Goal: Transaction & Acquisition: Book appointment/travel/reservation

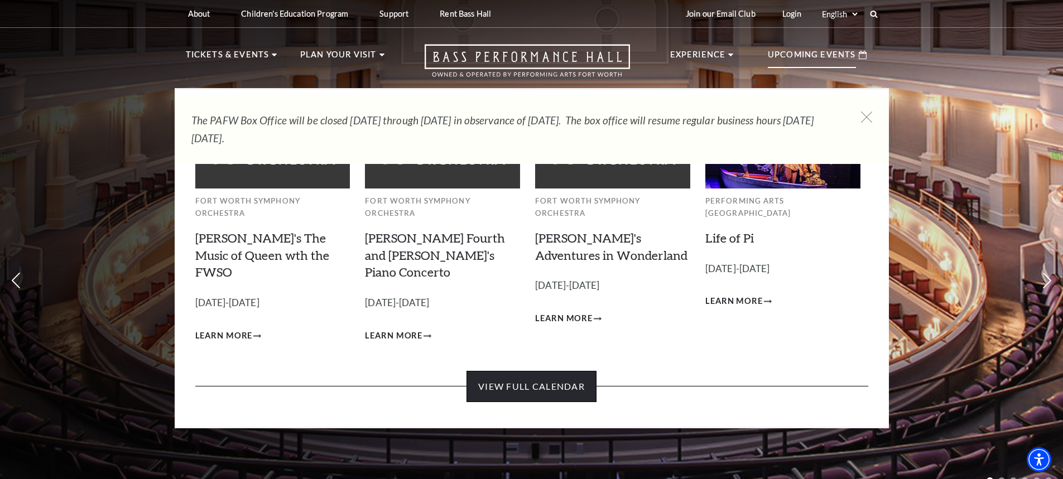
click at [527, 371] on link "View Full Calendar" at bounding box center [531, 386] width 130 height 31
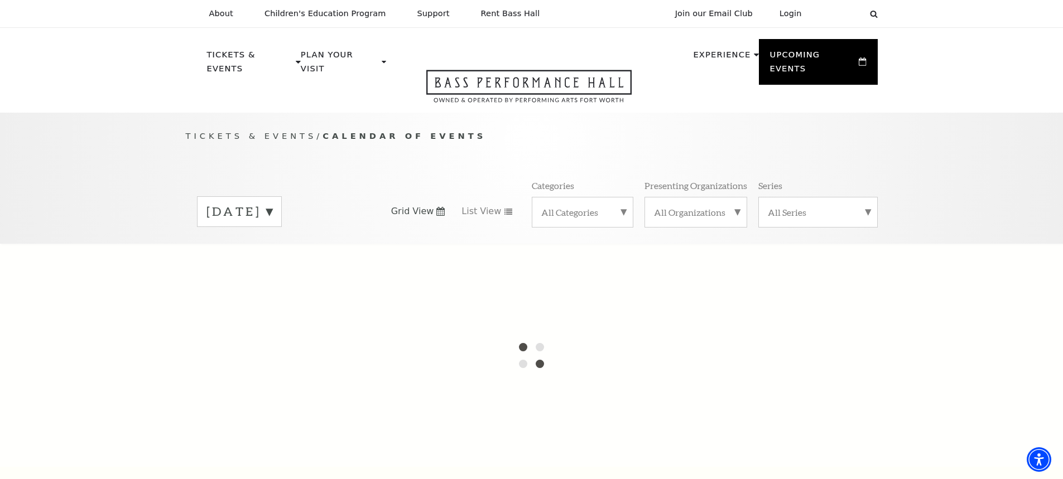
click at [272, 203] on label "August 2025" at bounding box center [239, 211] width 66 height 17
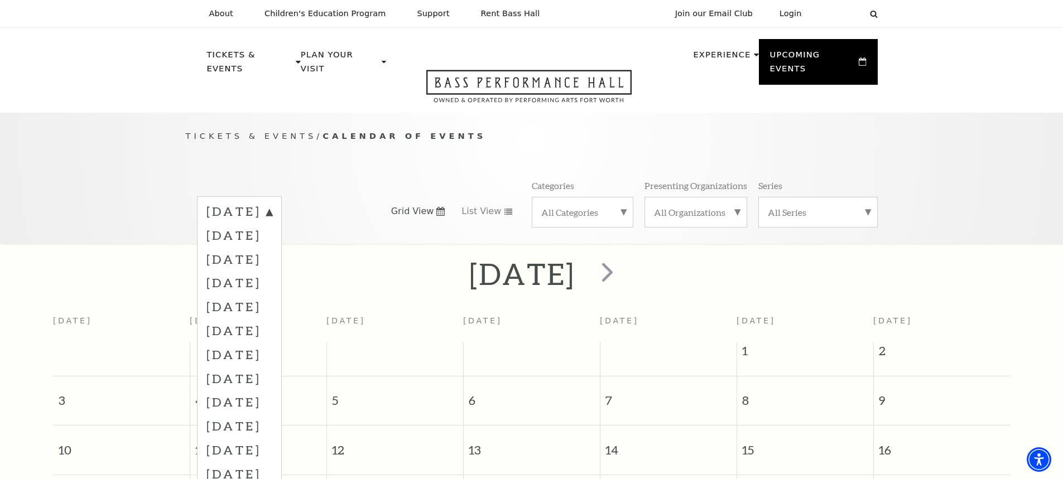
scroll to position [99, 0]
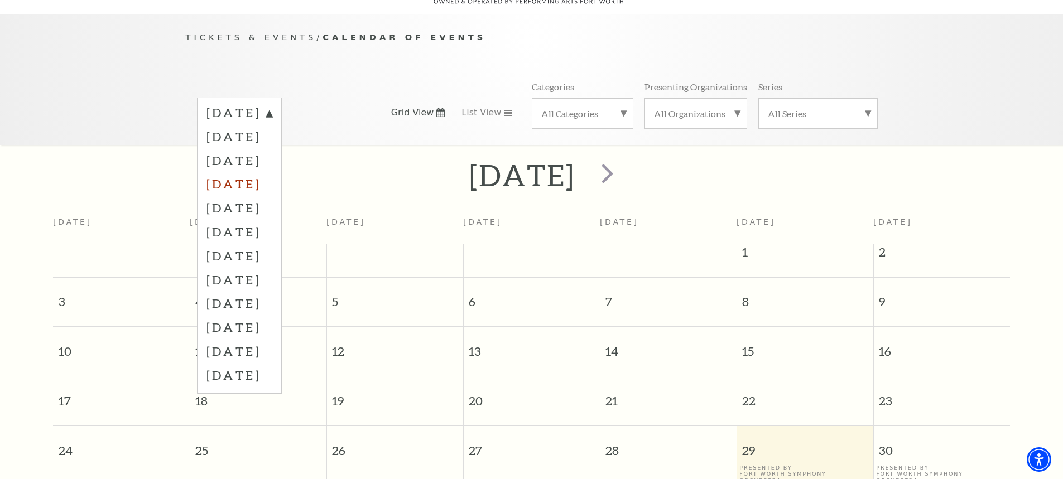
click at [233, 172] on label "November 2025" at bounding box center [239, 184] width 66 height 24
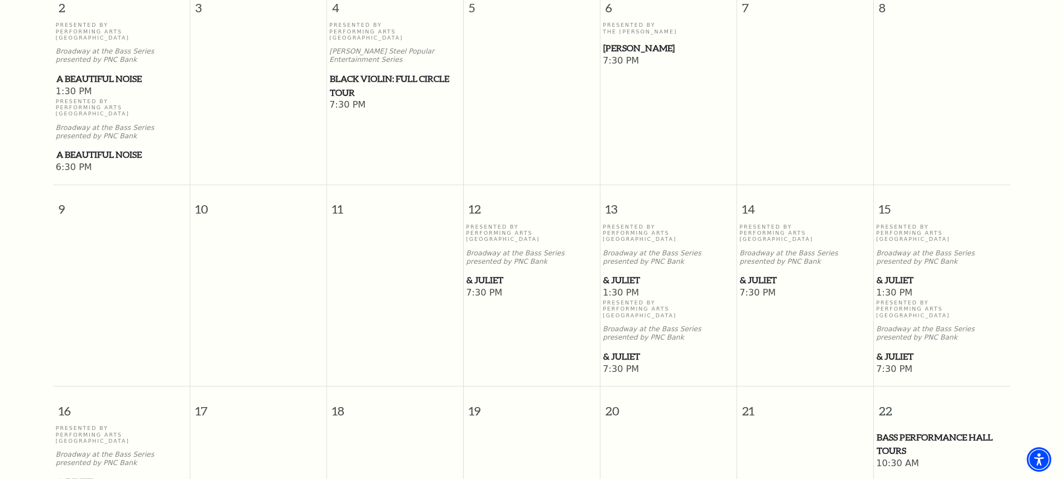
scroll to position [657, 0]
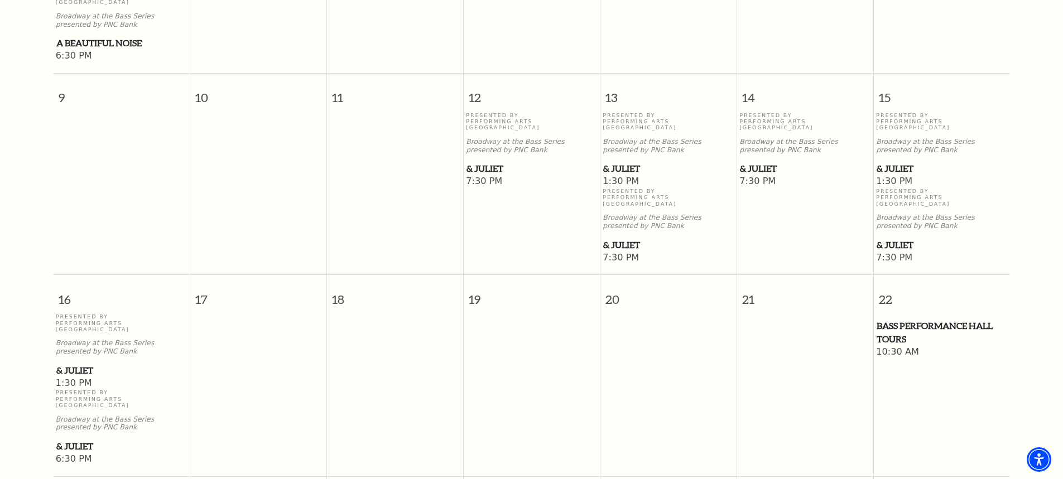
click at [68, 364] on span "& Juliet" at bounding box center [121, 371] width 130 height 14
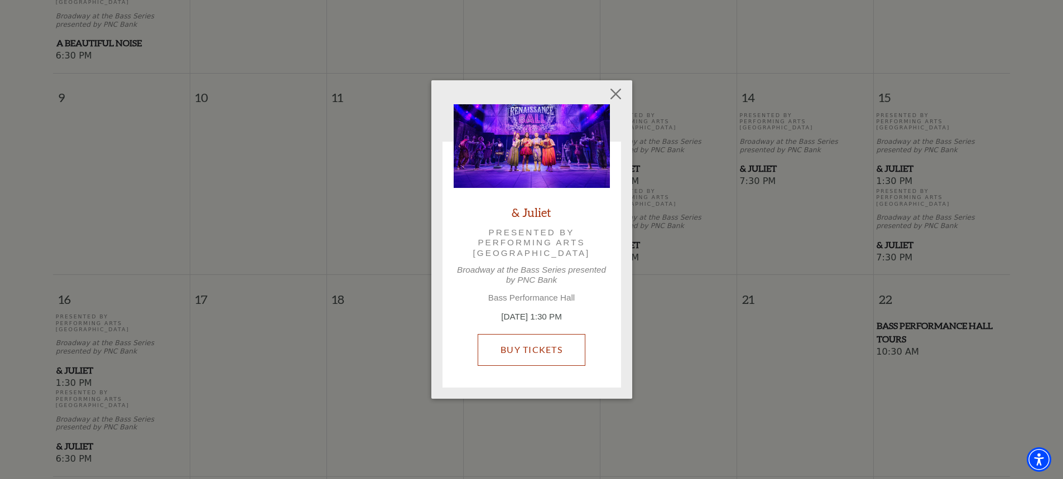
click at [544, 356] on link "Buy Tickets" at bounding box center [532, 349] width 108 height 31
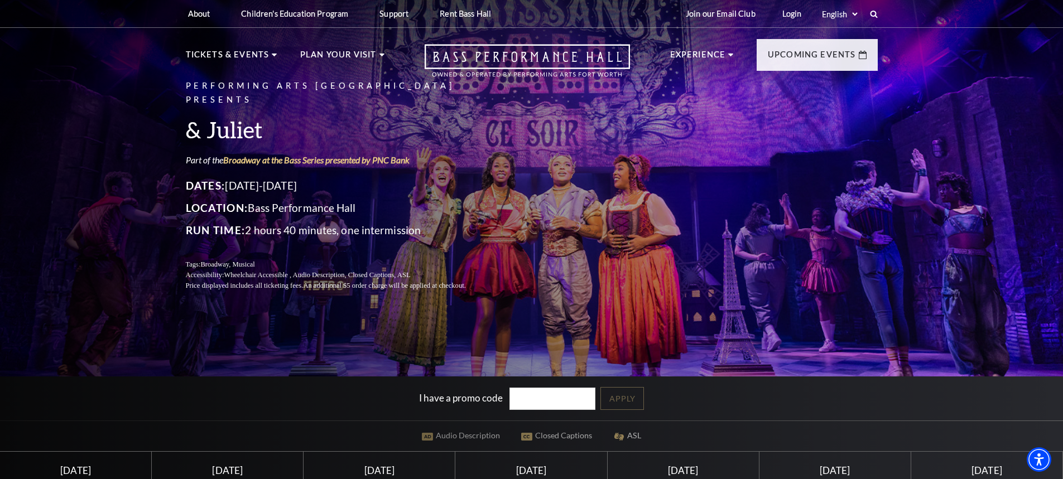
scroll to position [112, 0]
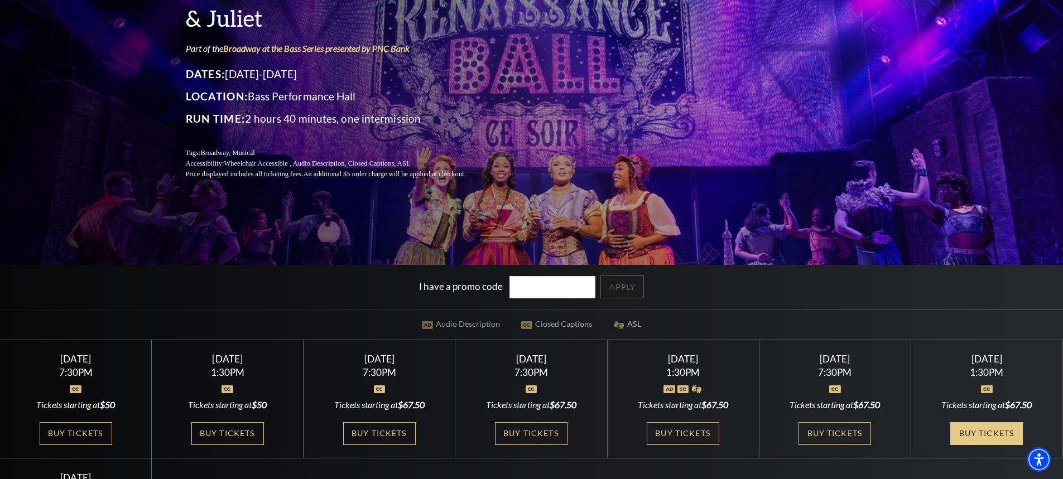
click at [997, 435] on link "Buy Tickets" at bounding box center [986, 433] width 73 height 23
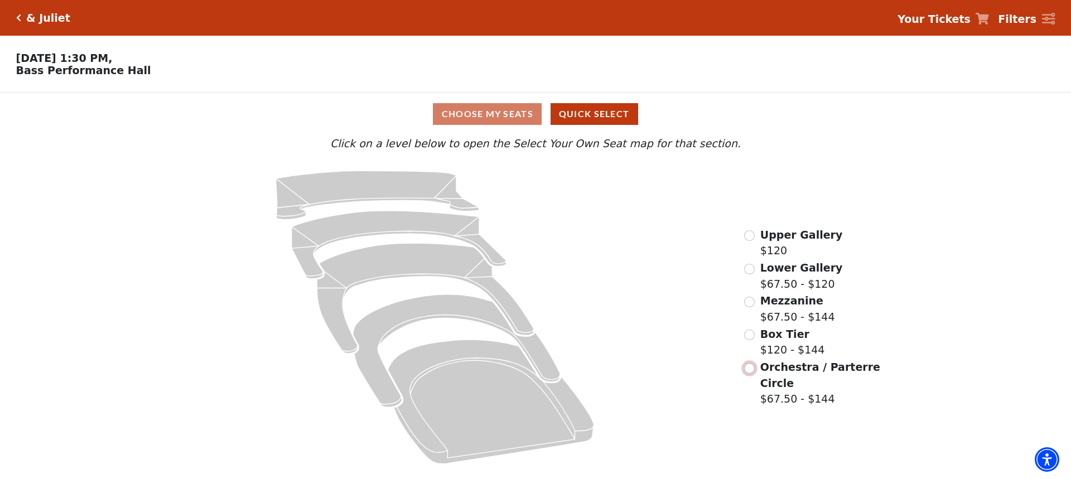
click at [753, 373] on input "Orchestra / Parterre Circle$67.50 - $144\a" at bounding box center [749, 368] width 11 height 11
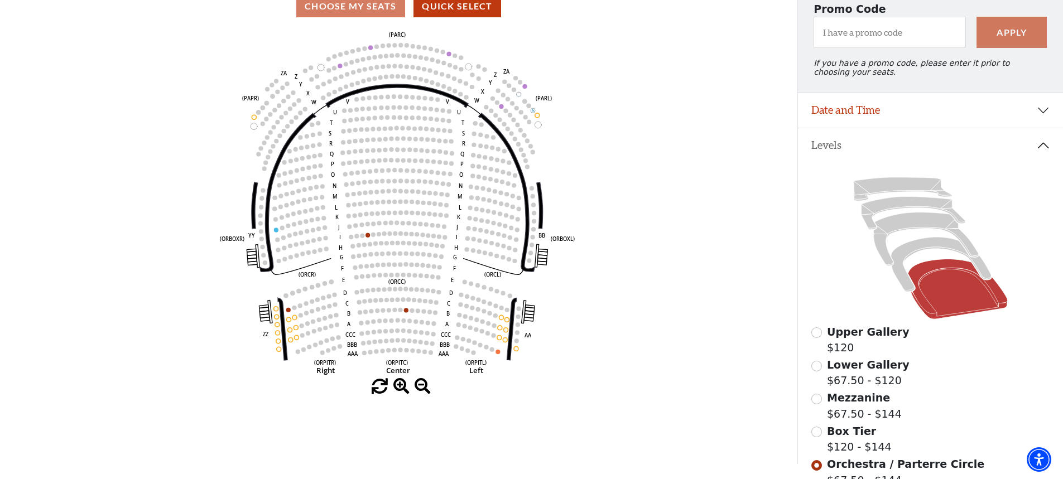
scroll to position [219, 0]
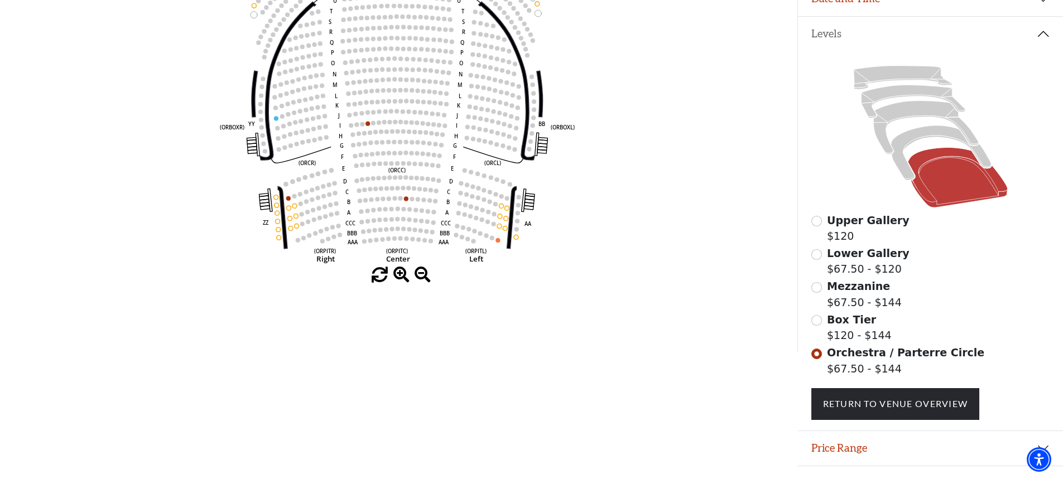
click at [483, 97] on icon "Left (ORPITL) Right (ORPITR) Center (ORPITC) ZZ AA YY BB ZA ZA (ORCL) (ORCR) (O…" at bounding box center [398, 91] width 717 height 351
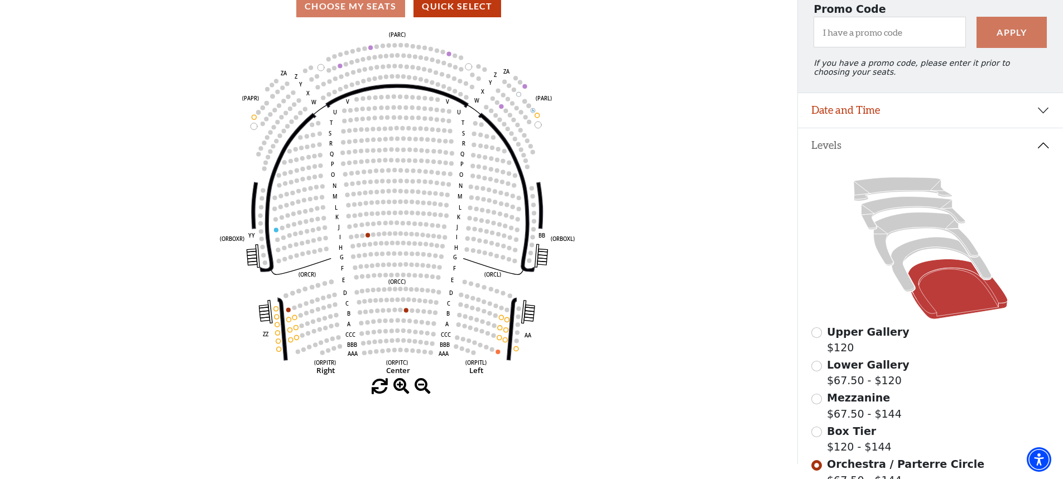
scroll to position [52, 0]
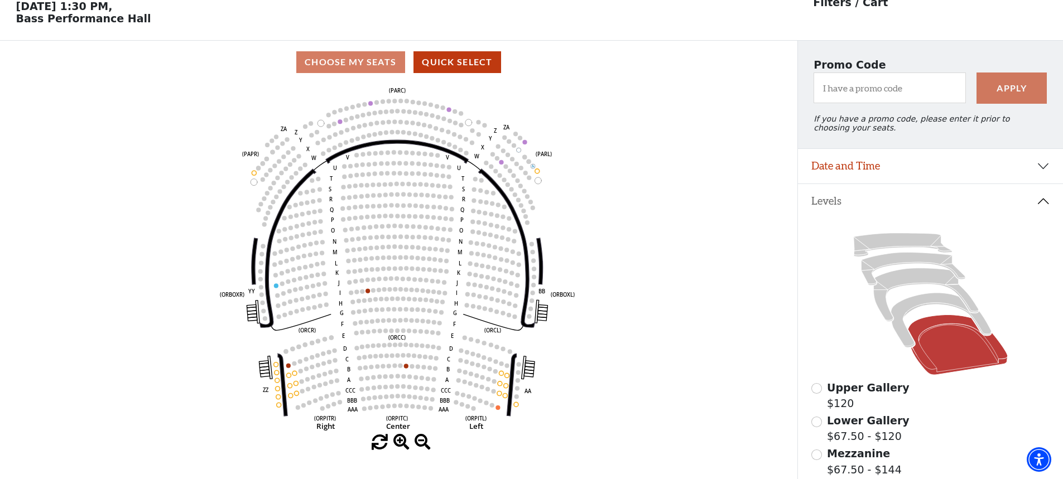
click at [965, 359] on icon at bounding box center [958, 345] width 100 height 60
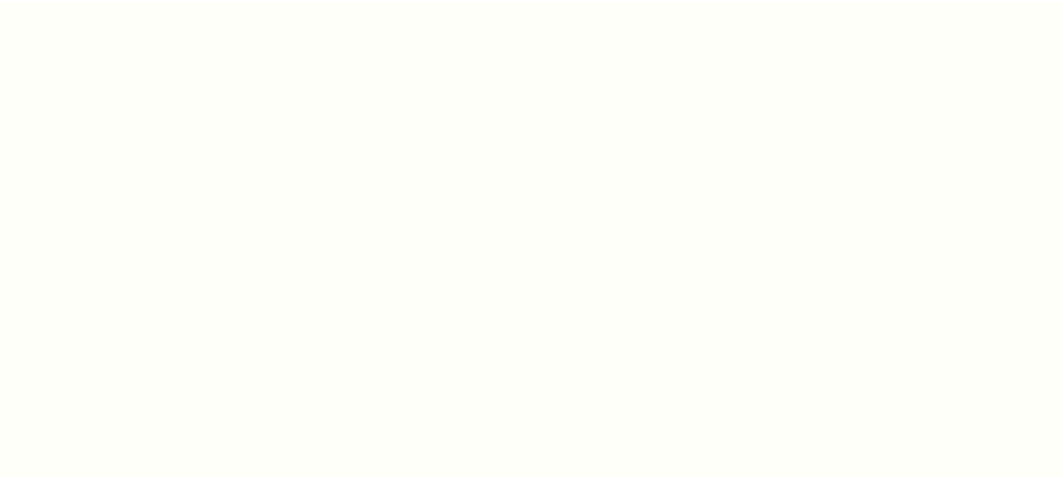
scroll to position [112, 0]
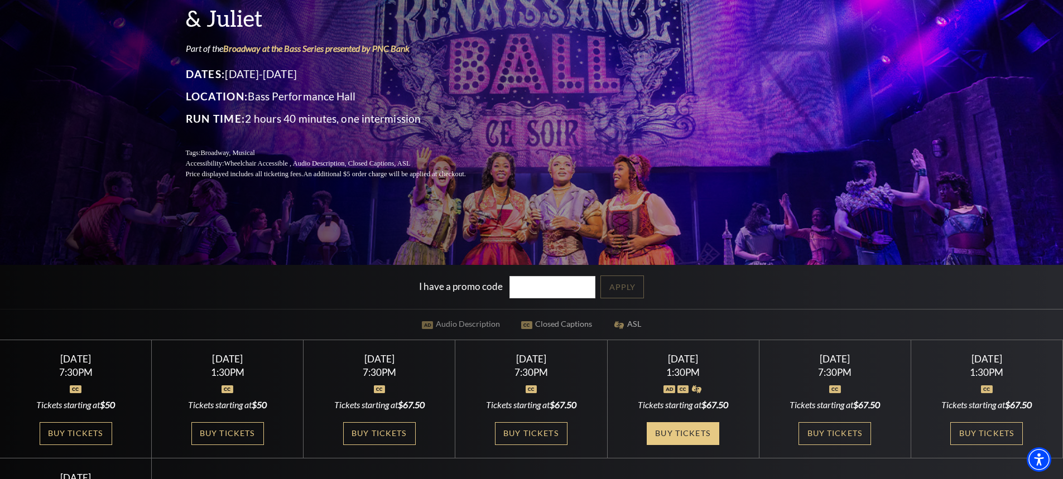
click at [683, 439] on link "Buy Tickets" at bounding box center [683, 433] width 73 height 23
click at [842, 432] on link "Buy Tickets" at bounding box center [834, 433] width 73 height 23
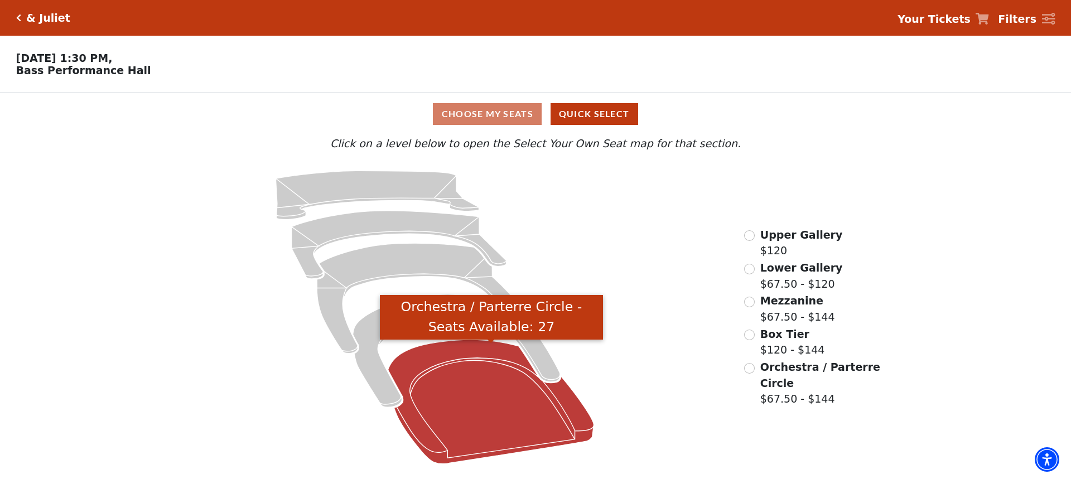
click at [486, 439] on icon "Orchestra / Parterre Circle - Seats Available: 27" at bounding box center [491, 402] width 206 height 124
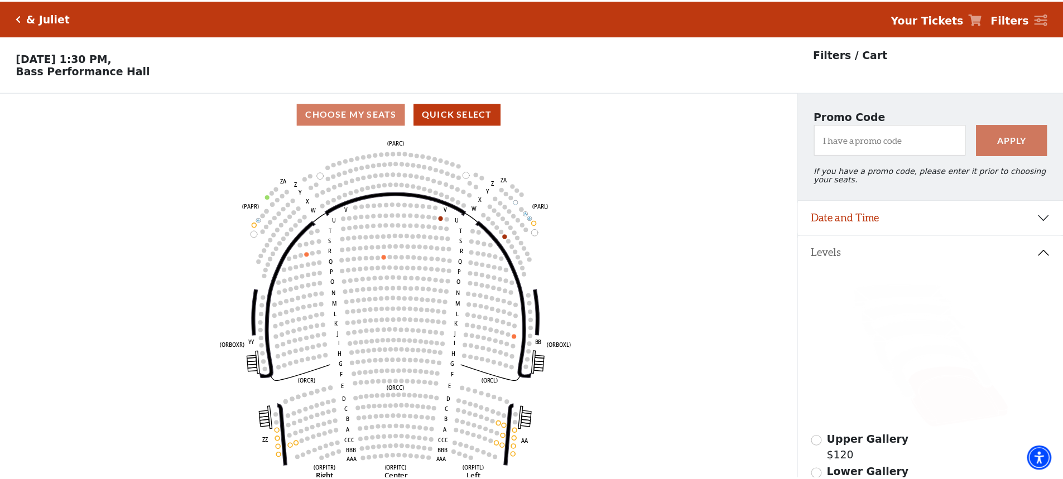
scroll to position [52, 0]
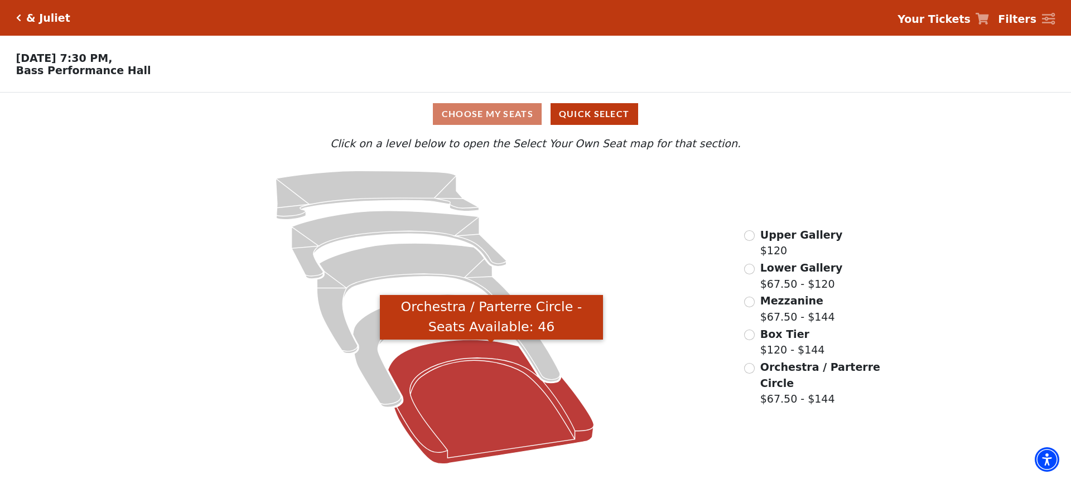
click at [459, 411] on icon "Orchestra / Parterre Circle - Seats Available: 46" at bounding box center [491, 402] width 206 height 124
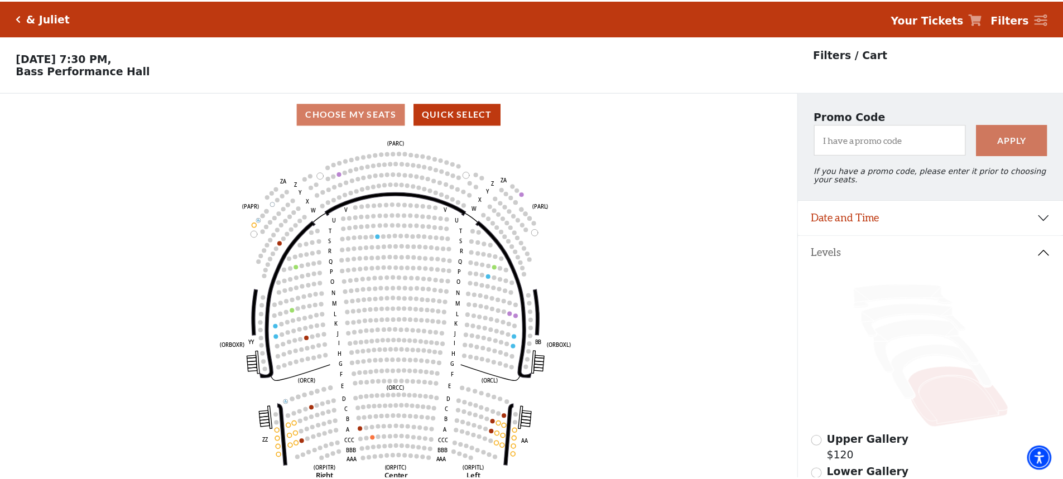
scroll to position [52, 0]
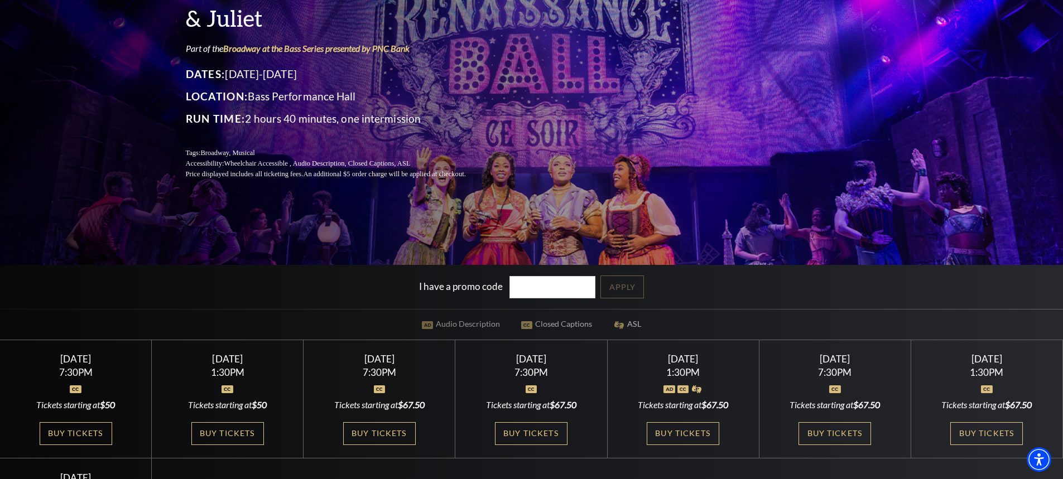
click at [1057, 403] on div "Sunday November 16 1:30PM Tickets starting at $67.50 Buy Tickets" at bounding box center [987, 399] width 152 height 119
click at [997, 430] on link "Buy Tickets" at bounding box center [986, 433] width 73 height 23
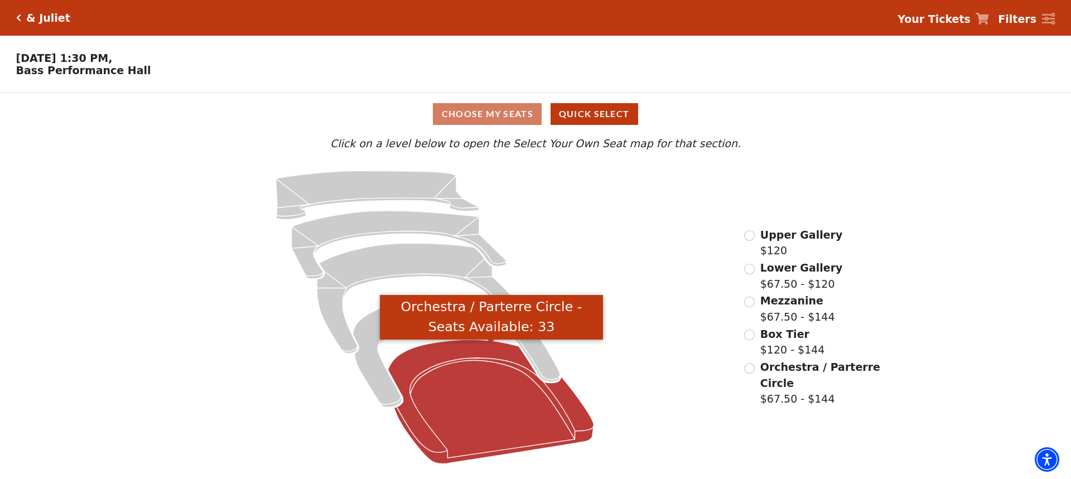
click at [531, 441] on icon "Orchestra / Parterre Circle - Seats Available: 33" at bounding box center [491, 402] width 206 height 124
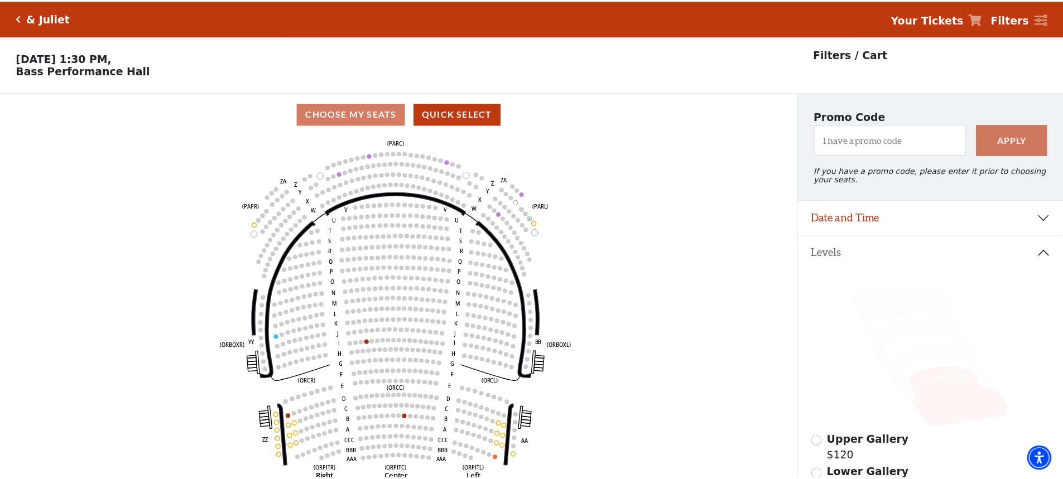
scroll to position [52, 0]
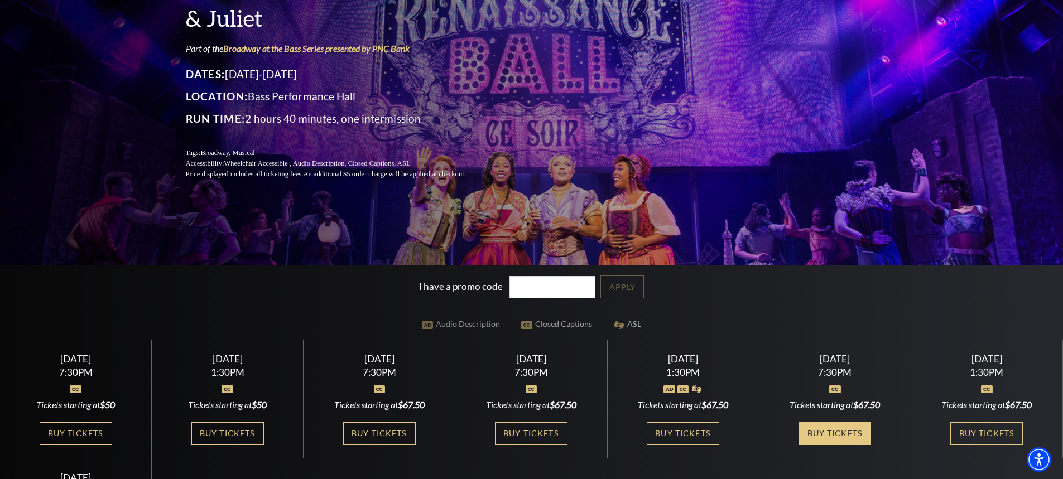
click at [814, 434] on link "Buy Tickets" at bounding box center [834, 433] width 73 height 23
click at [983, 431] on link "Buy Tickets" at bounding box center [986, 433] width 73 height 23
click at [837, 433] on link "Buy Tickets" at bounding box center [834, 433] width 73 height 23
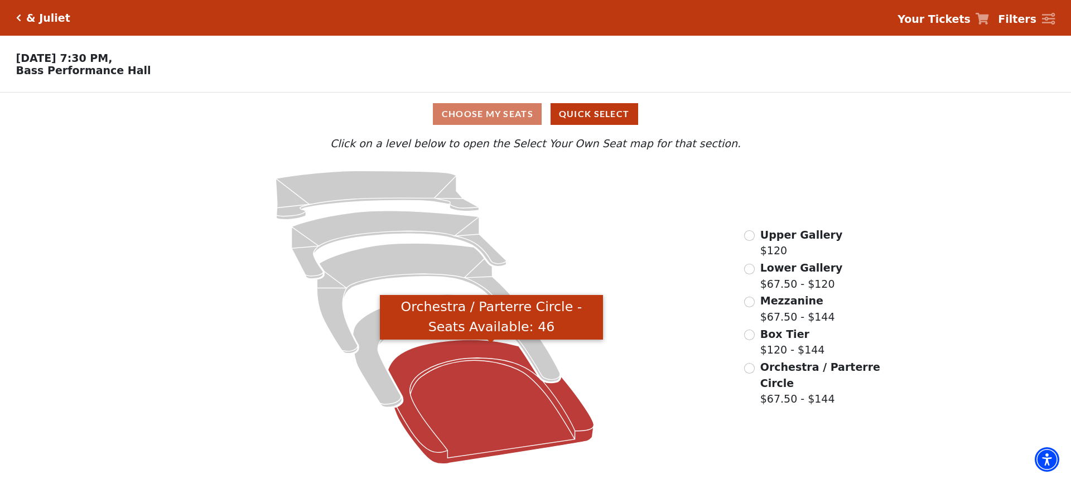
click at [457, 436] on icon "Orchestra / Parterre Circle - Seats Available: 46" at bounding box center [491, 402] width 206 height 124
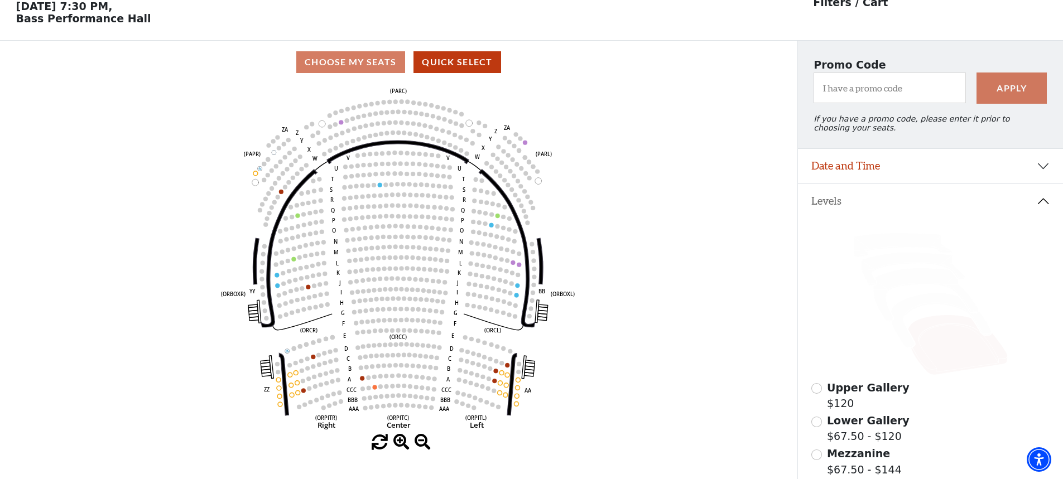
scroll to position [163, 0]
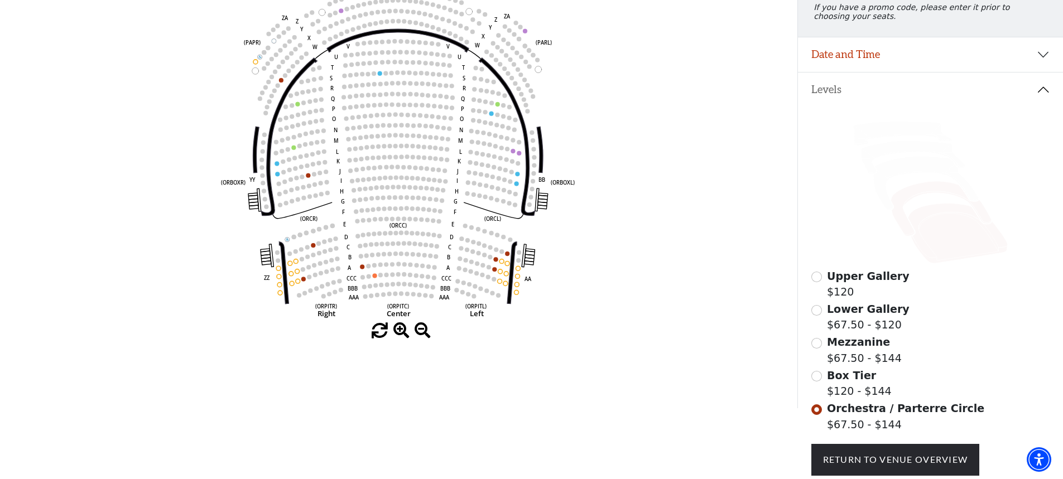
click at [919, 199] on icon at bounding box center [940, 209] width 100 height 55
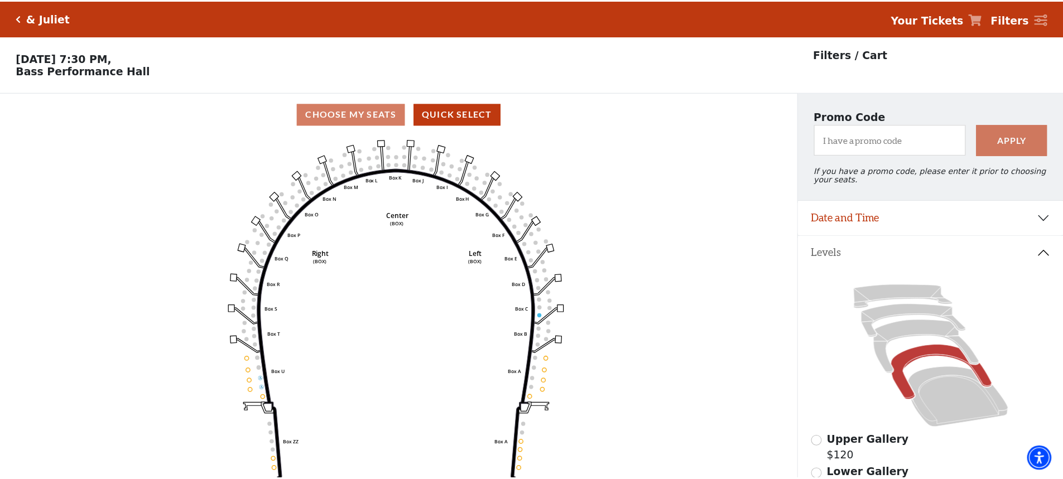
scroll to position [52, 0]
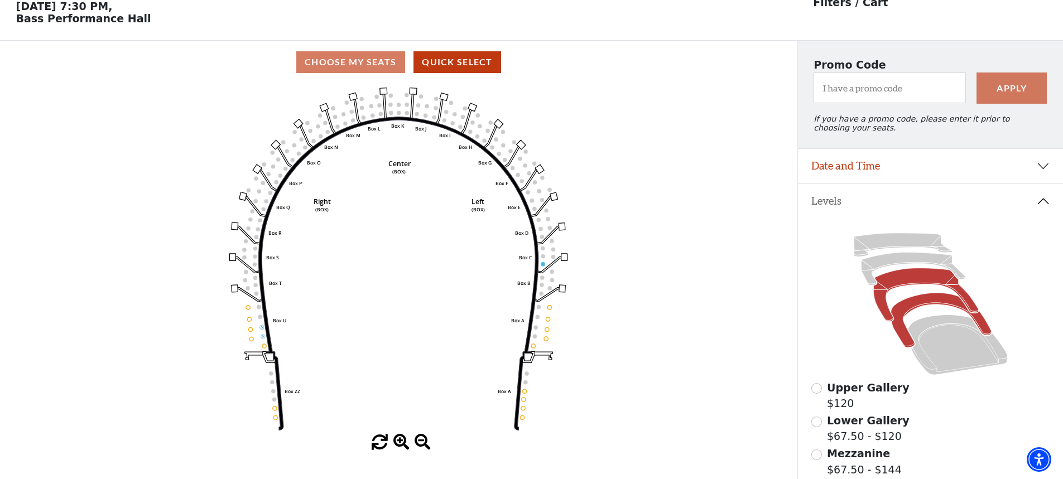
click at [909, 281] on icon at bounding box center [925, 295] width 105 height 54
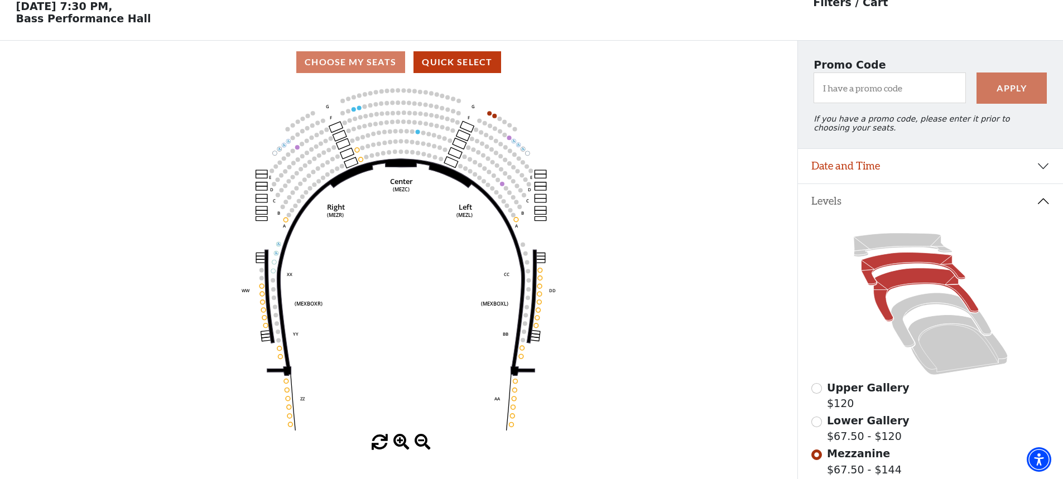
click at [902, 268] on icon at bounding box center [913, 269] width 104 height 33
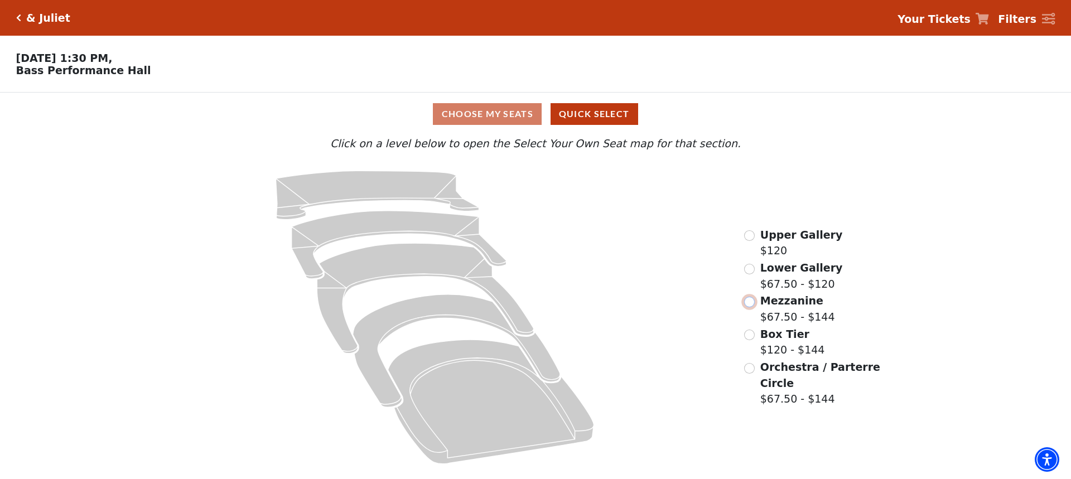
click at [747, 307] on input "Mezzanine$67.50 - $144\a" at bounding box center [749, 302] width 11 height 11
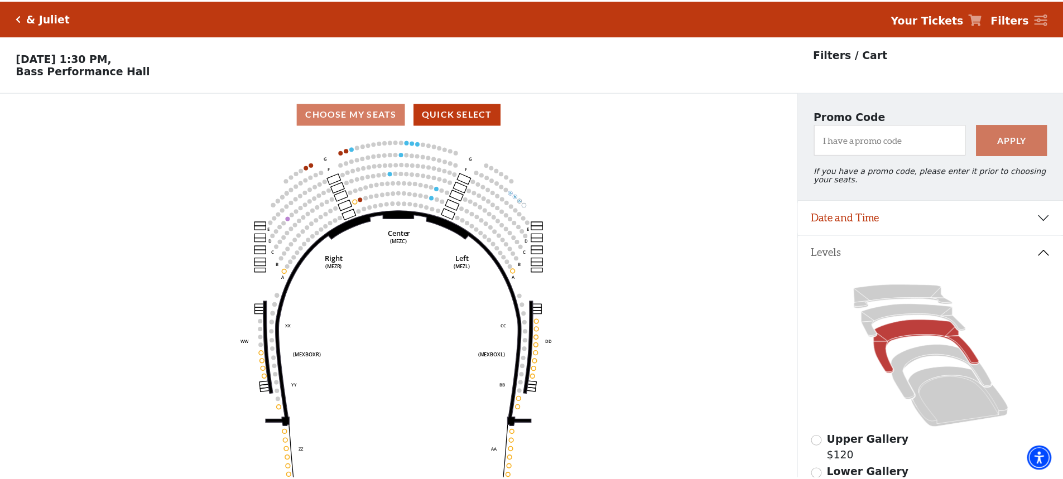
scroll to position [52, 0]
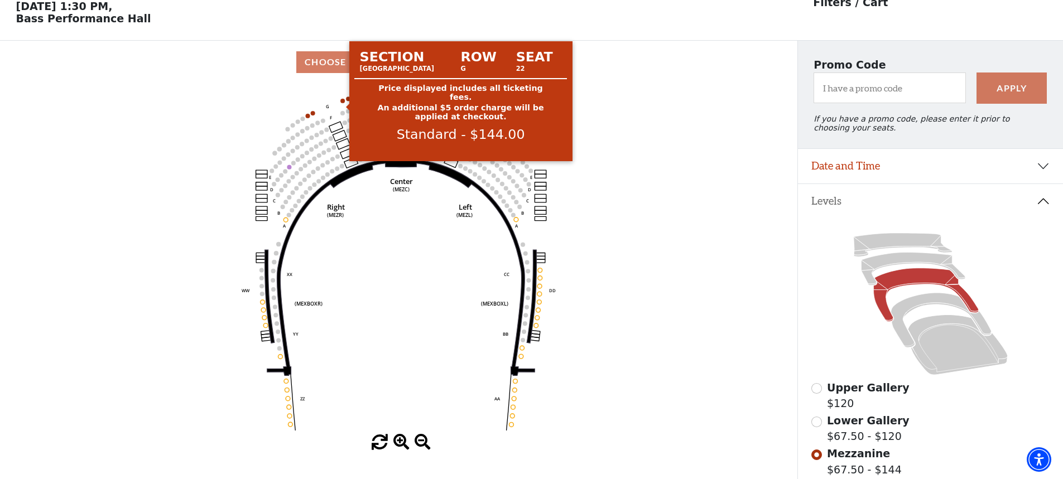
click at [343, 103] on circle at bounding box center [343, 101] width 4 height 4
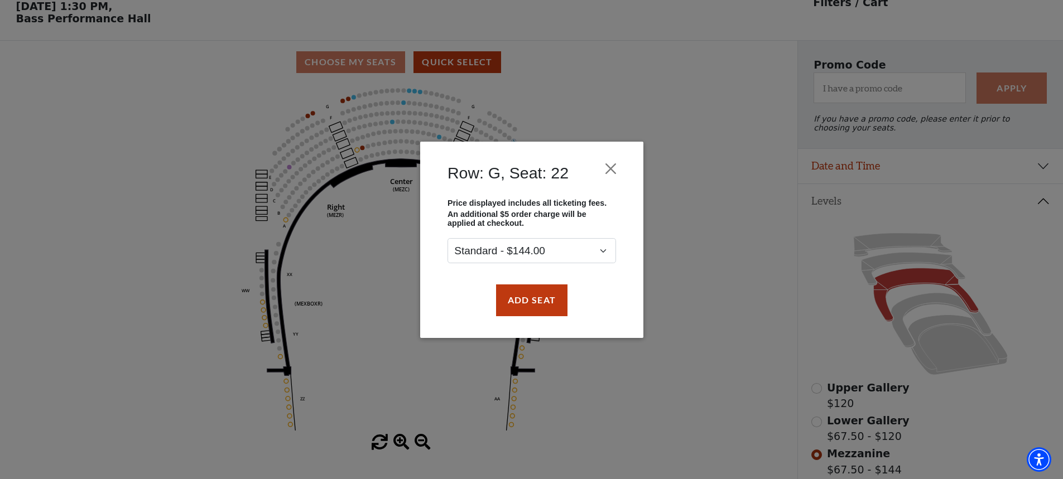
click at [375, 375] on div "Row: G, Seat: 22 Price displayed includes all ticketing fees. An additional $5 …" at bounding box center [531, 239] width 1063 height 479
click at [336, 274] on div "Row: G, Seat: 22 Price displayed includes all ticketing fees. An additional $5 …" at bounding box center [531, 239] width 1063 height 479
click at [616, 163] on button "Close" at bounding box center [610, 168] width 21 height 21
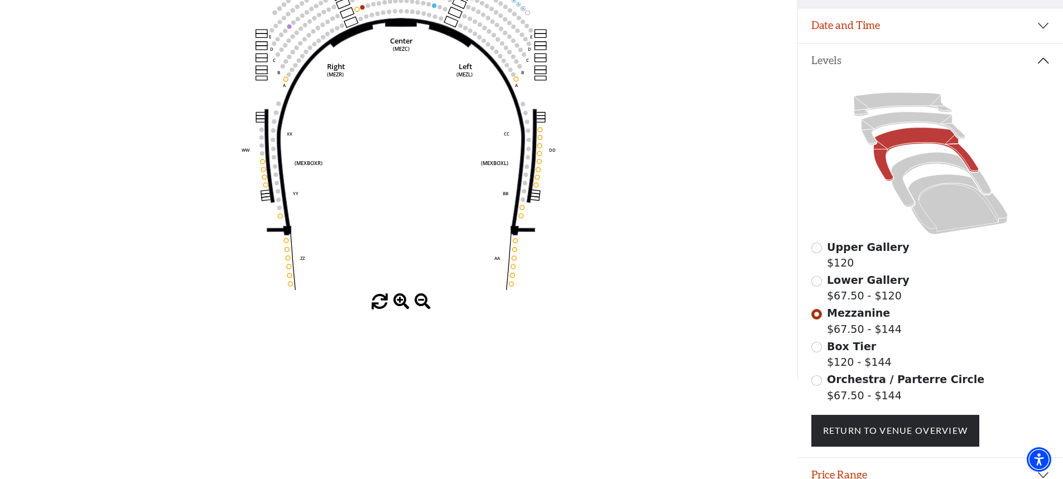
scroll to position [25, 0]
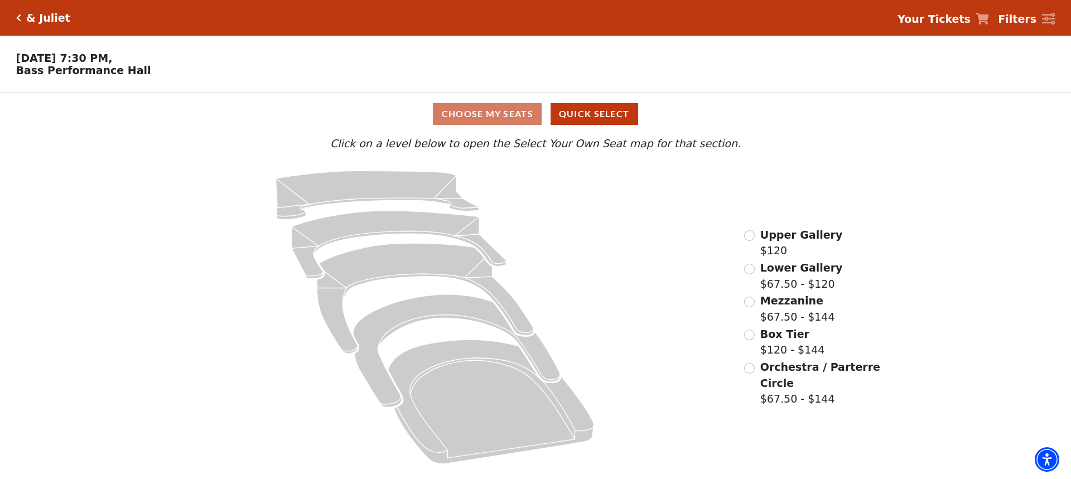
click at [755, 305] on div "Mezzanine $67.50 - $144" at bounding box center [789, 309] width 90 height 32
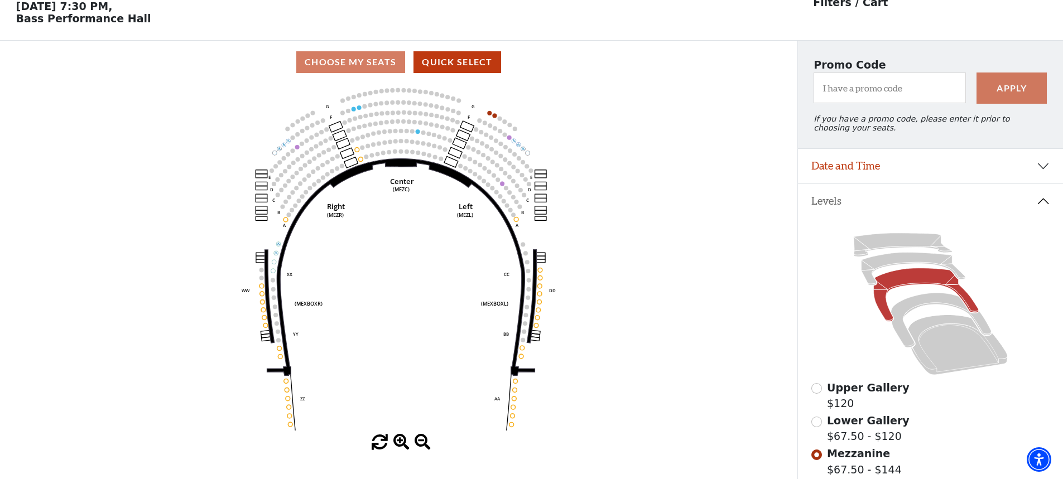
scroll to position [108, 0]
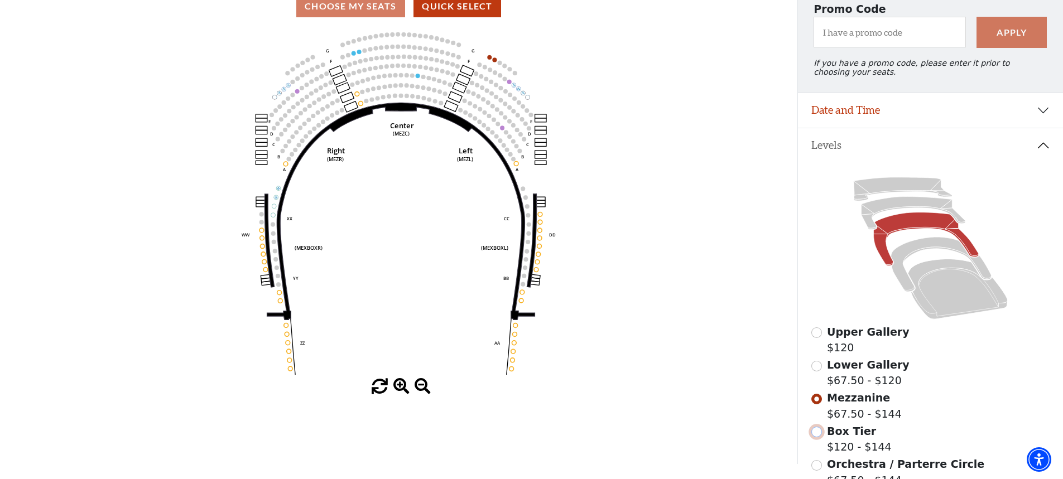
click at [819, 437] on input "Box Tier$120 - $144\a" at bounding box center [816, 432] width 11 height 11
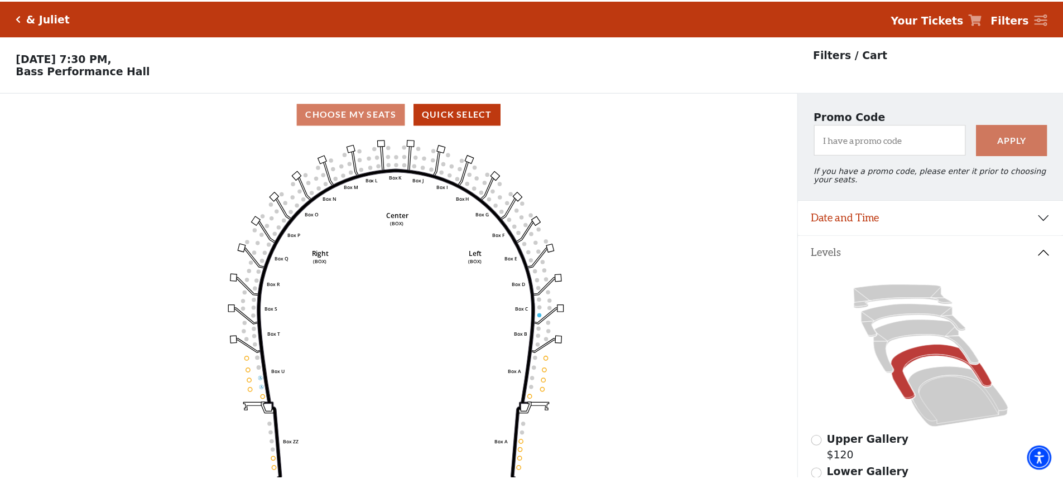
scroll to position [52, 0]
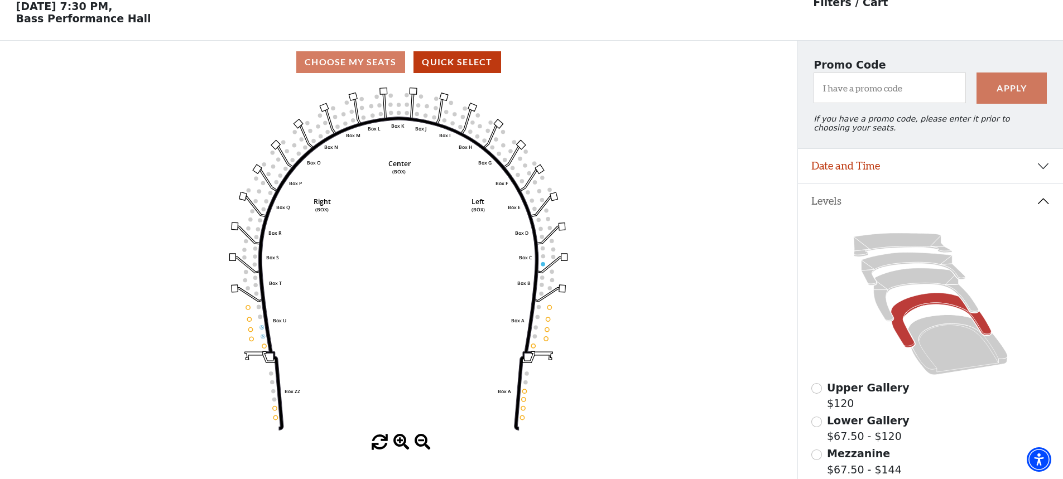
click at [534, 353] on icon "Left (BOX) Right (BOX) Center (BOX) Box ZZ Box U Box T Box S Box R Box Q Box P …" at bounding box center [398, 259] width 717 height 351
click at [915, 292] on icon at bounding box center [925, 295] width 105 height 54
